Goal: Check status: Check status

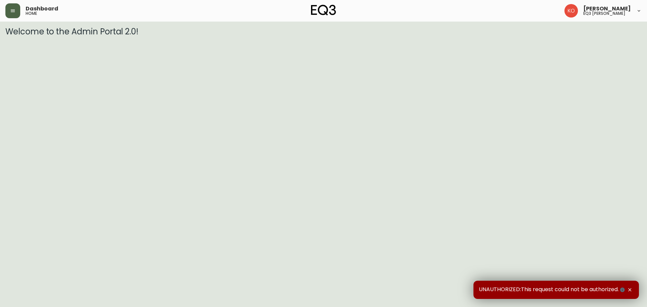
click at [11, 14] on button "button" at bounding box center [12, 10] width 15 height 15
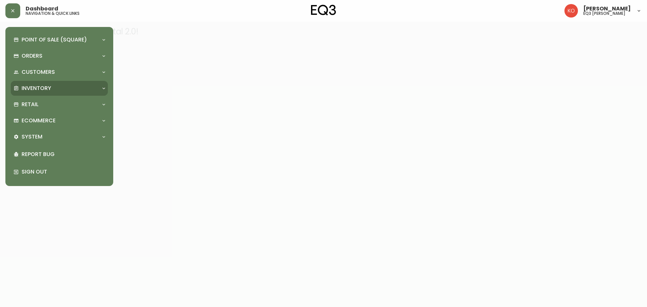
click at [50, 91] on p "Inventory" at bounding box center [37, 88] width 30 height 7
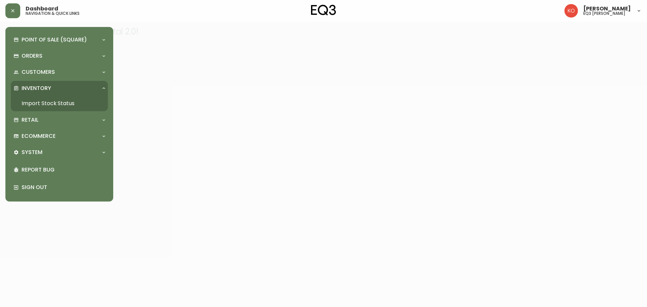
click at [64, 105] on link "Import Stock Status" at bounding box center [59, 103] width 97 height 15
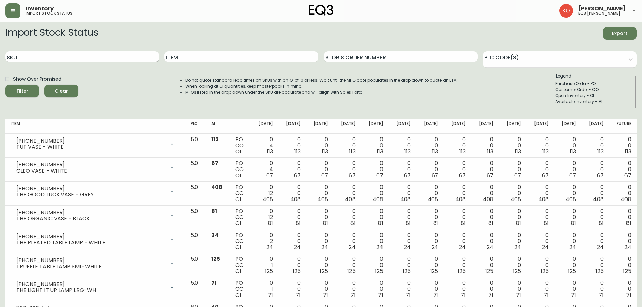
click at [134, 59] on input "SKU" at bounding box center [82, 56] width 154 height 11
paste input "[PHONE_NUMBER]"
type input "[PHONE_NUMBER]"
click at [5, 85] on button "Filter" at bounding box center [22, 91] width 34 height 13
